Goal: Obtain resource: Obtain resource

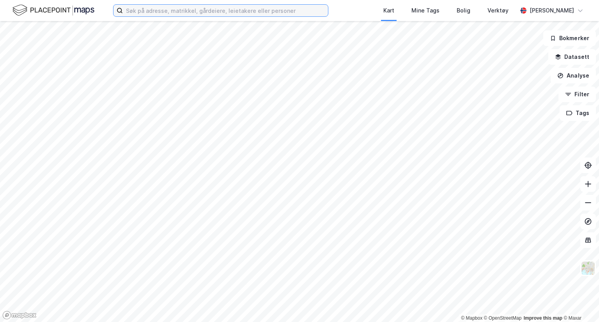
click at [190, 7] on input at bounding box center [225, 11] width 205 height 12
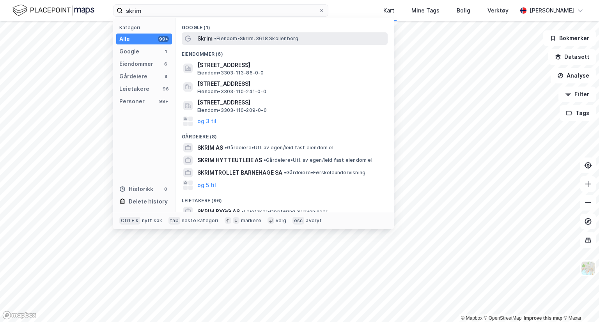
click at [231, 36] on span "• Eiendom • Skrim, 3618 [GEOGRAPHIC_DATA]" at bounding box center [256, 38] width 84 height 6
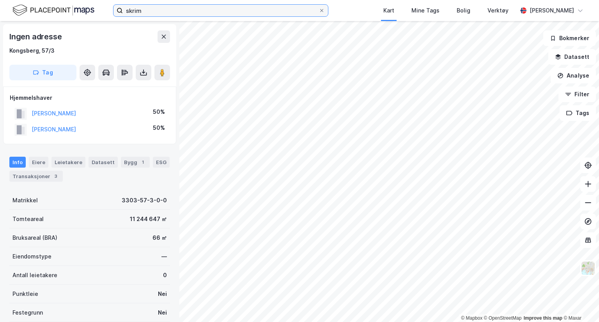
click at [173, 7] on input "skrim" at bounding box center [221, 11] width 196 height 12
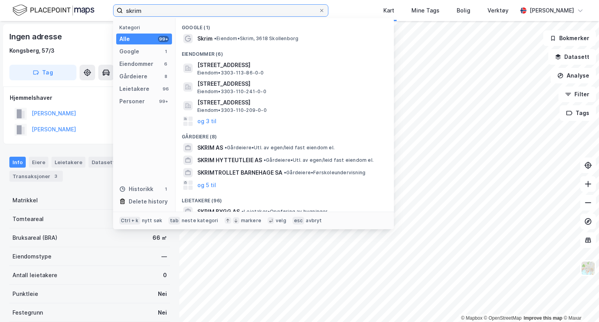
click at [173, 7] on input "skrim" at bounding box center [221, 11] width 196 height 12
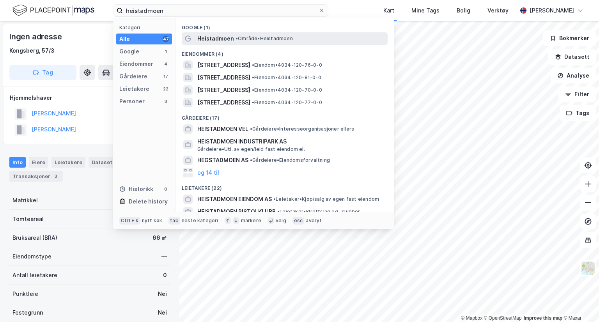
click at [215, 37] on span "Heistadmoen" at bounding box center [215, 38] width 37 height 9
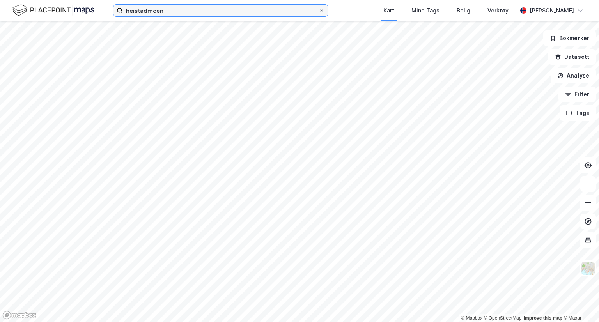
click at [173, 12] on input "heistadmoen" at bounding box center [221, 11] width 196 height 12
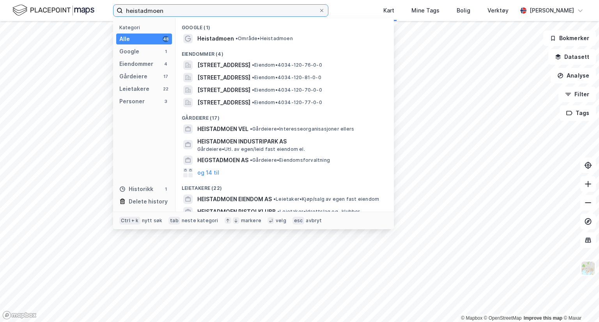
click at [173, 12] on input "heistadmoen" at bounding box center [221, 11] width 196 height 12
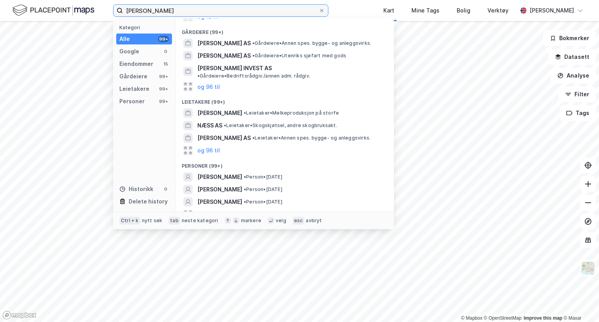
scroll to position [81, 0]
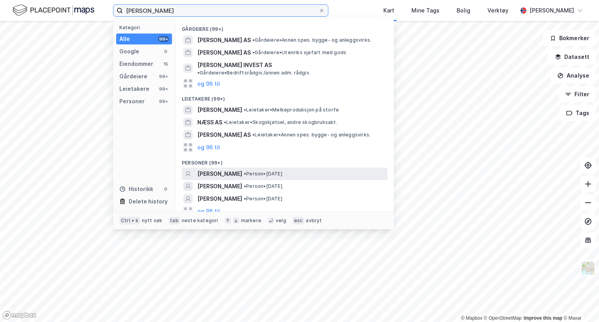
type input "[PERSON_NAME]"
click at [260, 171] on span "• Person • [DATE]" at bounding box center [263, 174] width 39 height 6
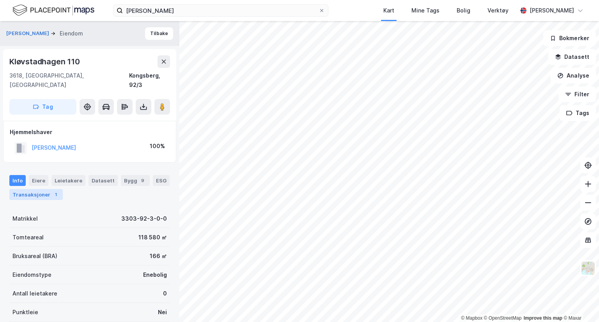
click at [34, 190] on div "Transaksjoner 1" at bounding box center [35, 194] width 53 height 11
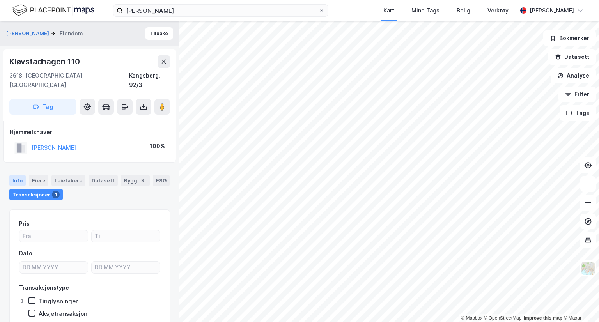
click at [17, 175] on div "Info" at bounding box center [17, 180] width 16 height 11
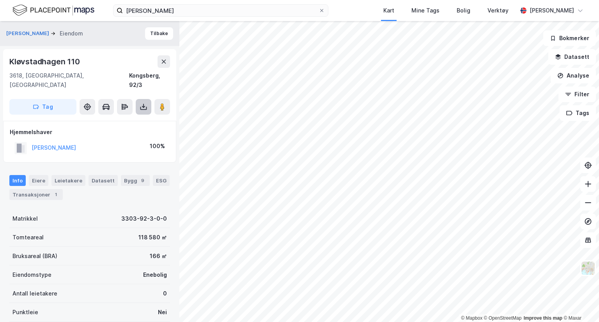
click at [144, 103] on icon at bounding box center [144, 107] width 8 height 8
click at [132, 116] on div "Last ned grunnbok" at bounding box center [109, 122] width 83 height 12
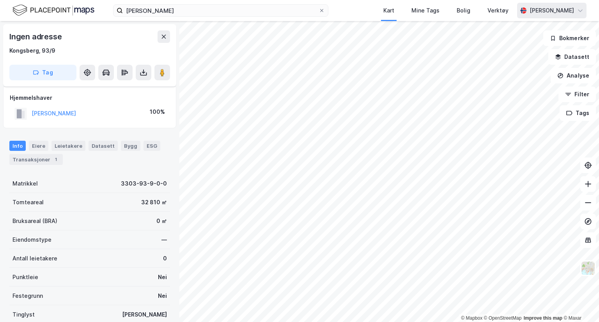
scroll to position [30, 0]
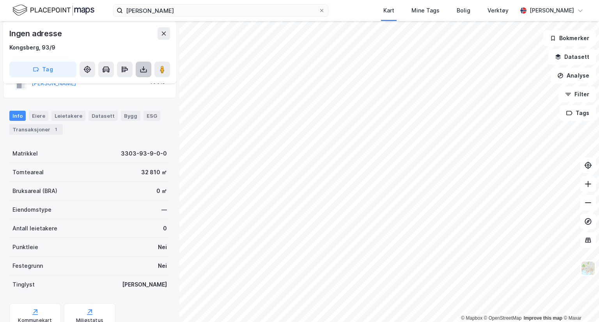
click at [143, 69] on icon at bounding box center [143, 68] width 1 height 4
click at [131, 83] on div "Last ned grunnbok" at bounding box center [109, 85] width 83 height 12
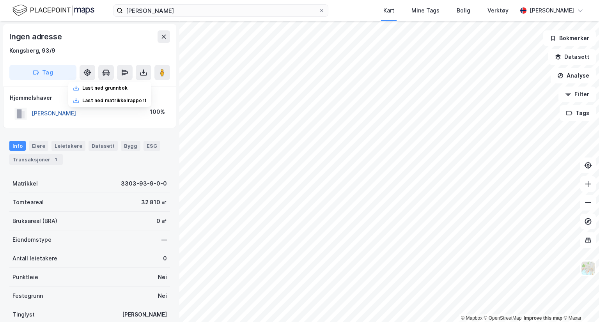
click at [0, 0] on button "[PERSON_NAME]" at bounding box center [0, 0] width 0 height 0
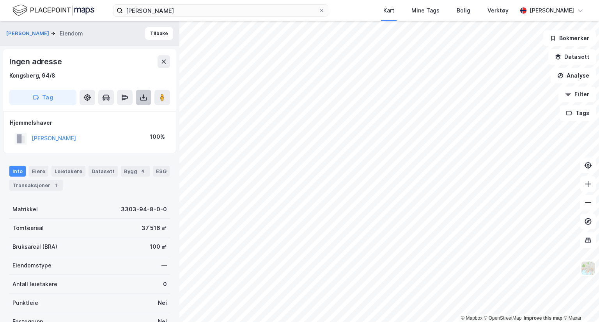
click at [141, 95] on icon at bounding box center [144, 98] width 8 height 8
click at [127, 111] on div "Last ned grunnbok" at bounding box center [104, 113] width 45 height 6
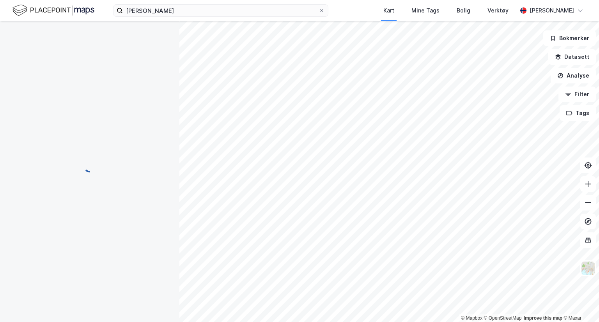
scroll to position [5, 0]
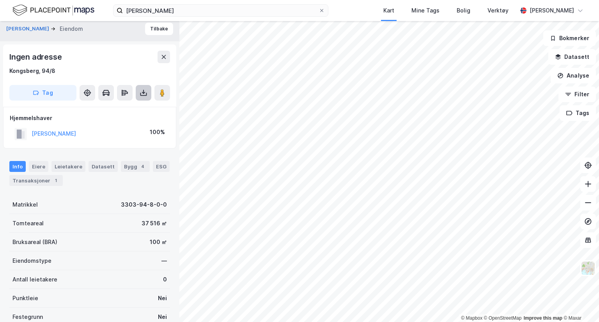
click at [145, 95] on icon at bounding box center [143, 94] width 7 height 3
click at [123, 110] on div "Last ned grunnbok" at bounding box center [104, 108] width 45 height 6
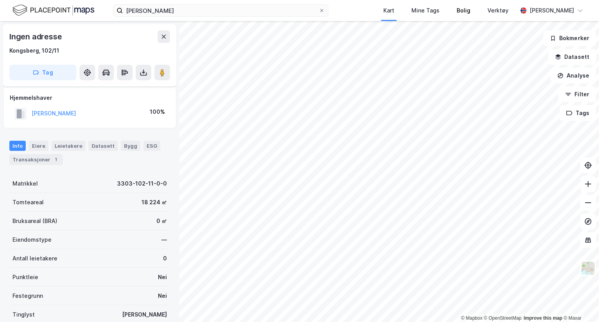
scroll to position [5, 0]
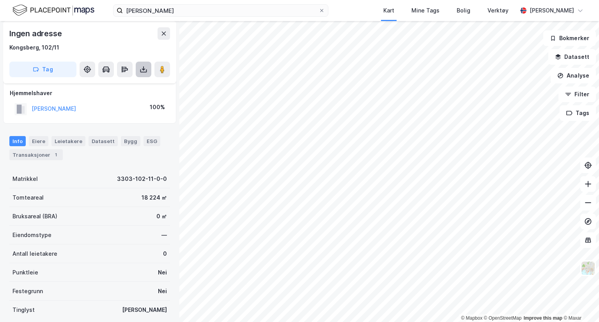
click at [147, 72] on icon at bounding box center [144, 69] width 8 height 8
click at [136, 85] on div "Last ned grunnbok" at bounding box center [109, 85] width 83 height 12
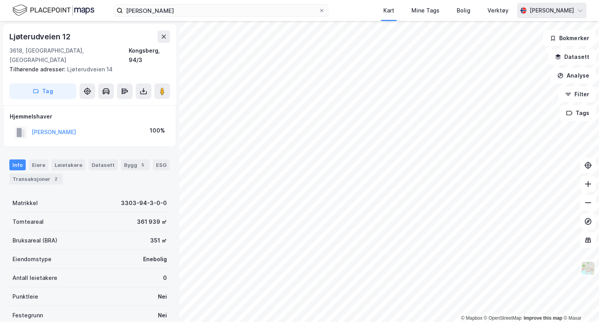
scroll to position [5, 0]
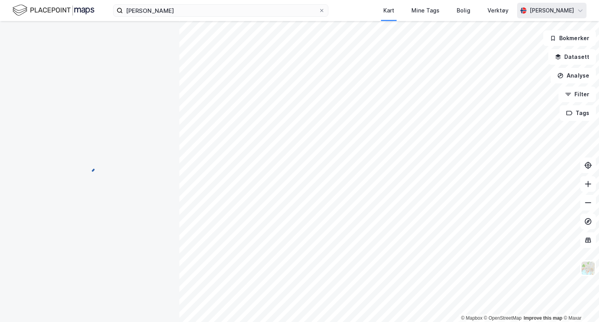
scroll to position [5, 0]
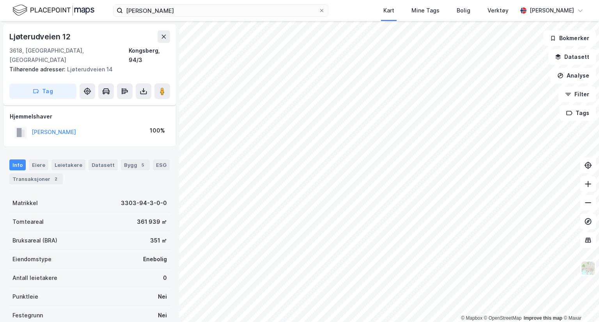
scroll to position [5, 0]
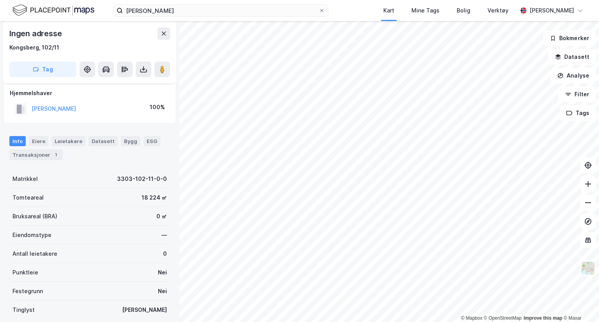
scroll to position [5, 0]
click at [0, 0] on button "[PERSON_NAME]" at bounding box center [0, 0] width 0 height 0
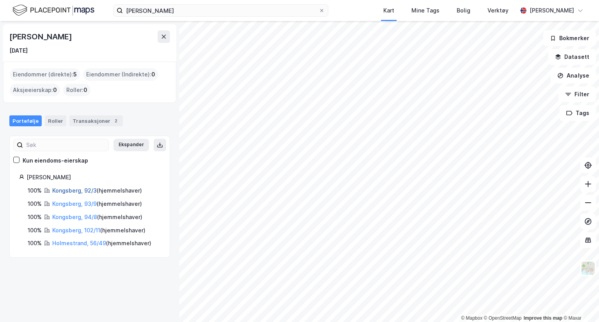
click at [83, 190] on link "Kongsberg, 92/3" at bounding box center [74, 190] width 44 height 7
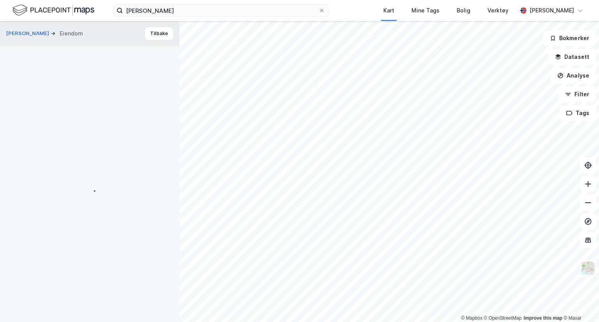
scroll to position [5, 0]
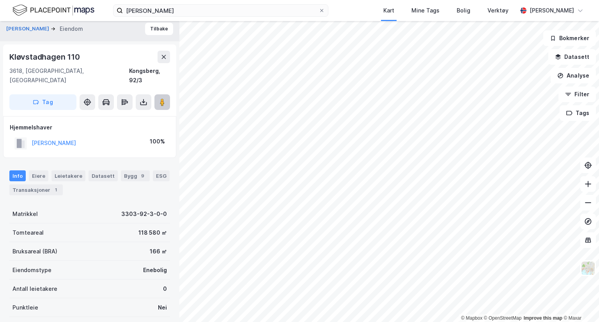
click at [161, 98] on image at bounding box center [162, 102] width 5 height 8
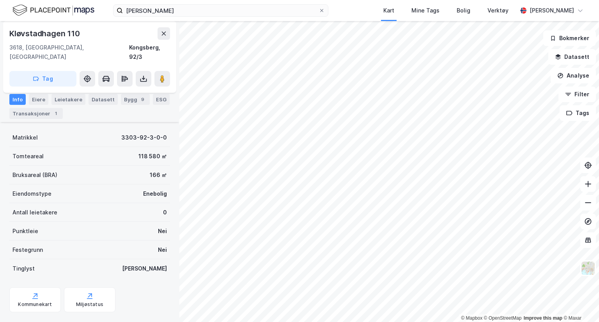
scroll to position [0, 0]
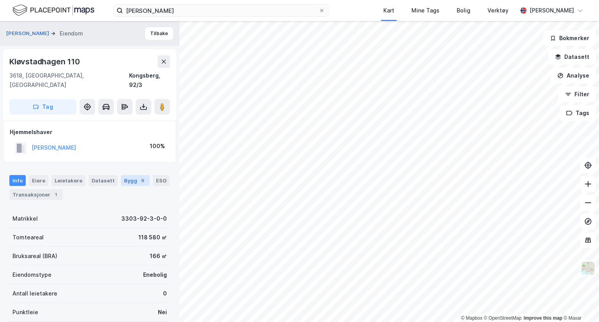
click at [127, 175] on div "Bygg 9" at bounding box center [135, 180] width 29 height 11
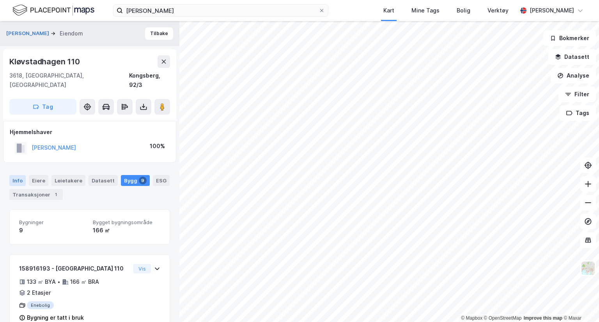
click at [20, 175] on div "Info" at bounding box center [17, 180] width 16 height 11
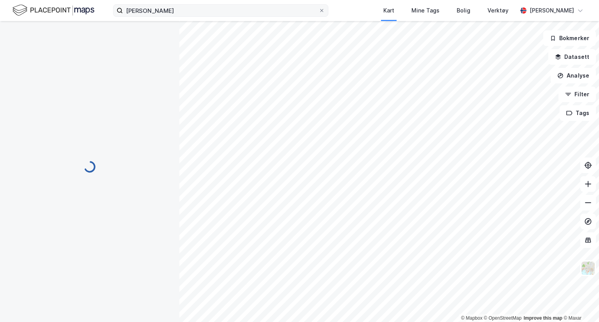
scroll to position [55, 0]
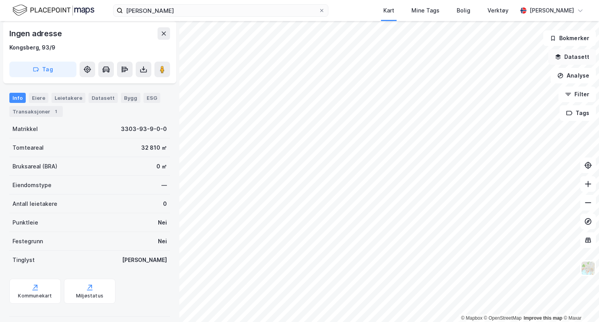
click at [566, 60] on button "Datasett" at bounding box center [572, 57] width 48 height 16
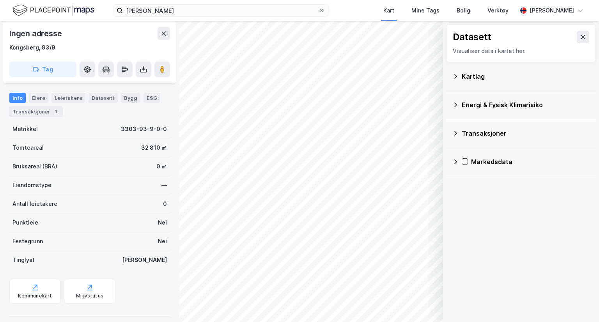
click at [457, 71] on div "Kartlag" at bounding box center [520, 76] width 137 height 19
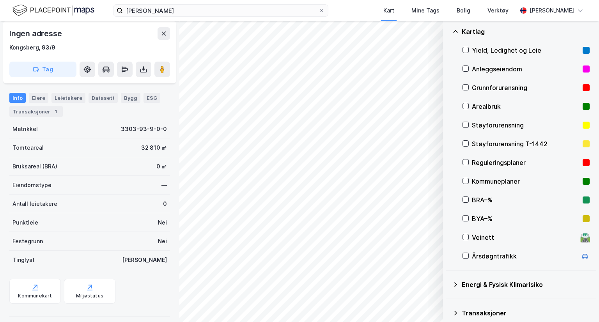
scroll to position [44, 0]
click at [462, 164] on div at bounding box center [465, 163] width 6 height 6
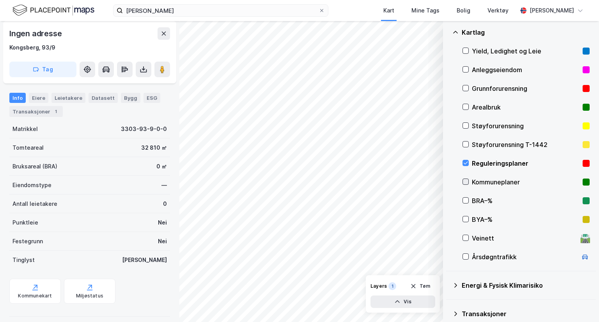
click at [466, 182] on icon at bounding box center [465, 181] width 5 height 5
click at [454, 29] on icon at bounding box center [455, 32] width 6 height 6
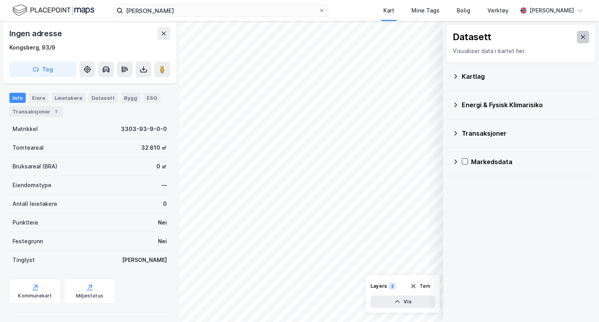
click at [581, 37] on button at bounding box center [582, 37] width 12 height 12
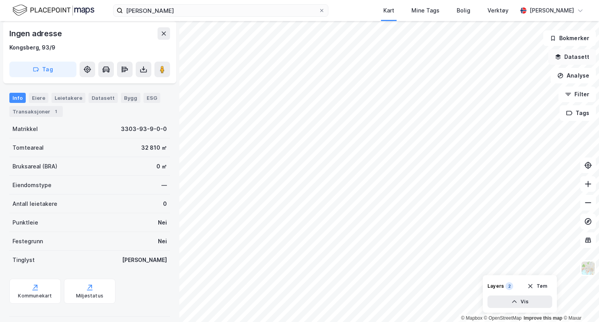
click at [568, 55] on button "Datasett" at bounding box center [572, 57] width 48 height 16
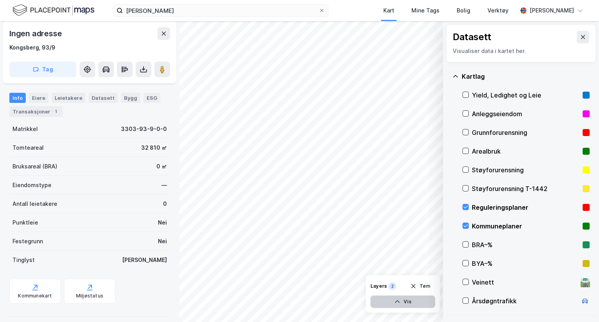
click at [398, 306] on button "Vis" at bounding box center [402, 301] width 65 height 12
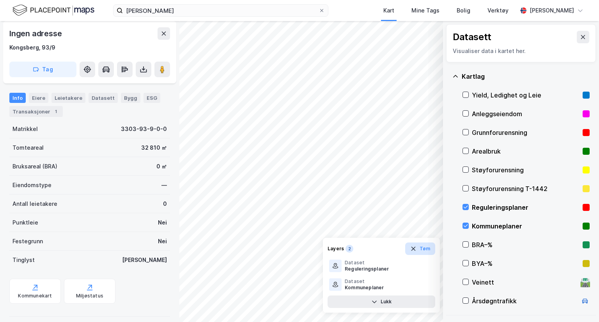
click at [419, 247] on button "Tøm" at bounding box center [420, 248] width 30 height 12
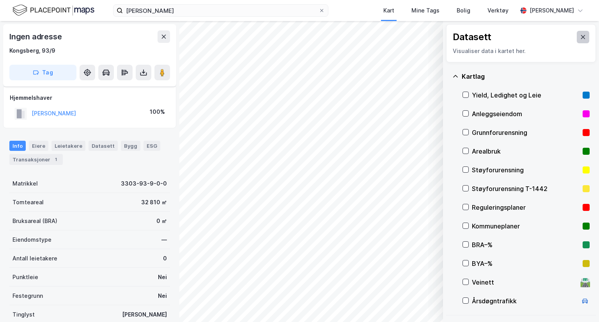
click at [581, 38] on icon at bounding box center [583, 37] width 4 height 4
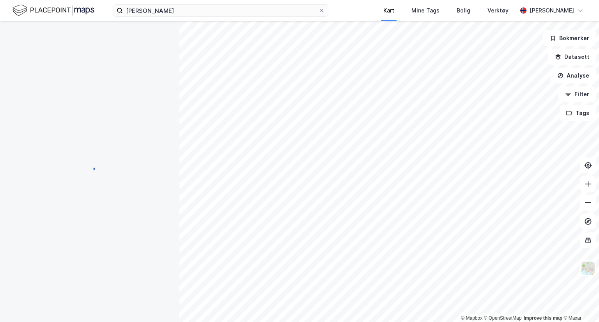
scroll to position [55, 0]
